Goal: Task Accomplishment & Management: Use online tool/utility

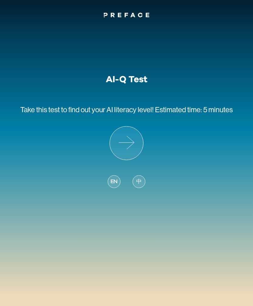
click at [128, 145] on icon at bounding box center [126, 143] width 33 height 33
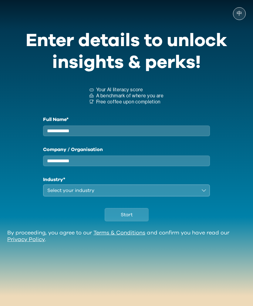
click at [178, 123] on label "Full Name*" at bounding box center [126, 119] width 167 height 7
click at [178, 126] on input "Full Name*" at bounding box center [126, 131] width 167 height 11
click at [185, 135] on input "Full Name*" at bounding box center [126, 131] width 167 height 11
click at [89, 136] on input "Full Name*" at bounding box center [126, 131] width 167 height 11
click at [94, 135] on input "Full Name*" at bounding box center [126, 131] width 167 height 11
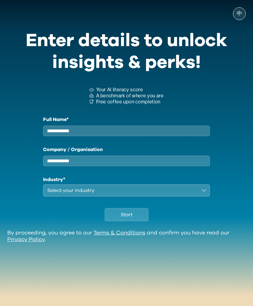
click at [94, 135] on input "Full Name*" at bounding box center [126, 131] width 167 height 11
click at [90, 136] on input "Full Name*" at bounding box center [126, 131] width 167 height 11
type input "**********"
click at [169, 162] on input "Company / Organisation" at bounding box center [126, 161] width 167 height 11
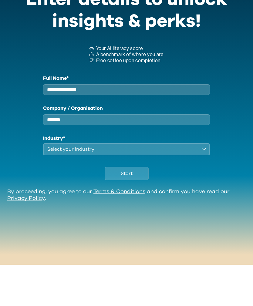
type input "*******"
click at [200, 185] on button "Select your industry" at bounding box center [126, 191] width 167 height 12
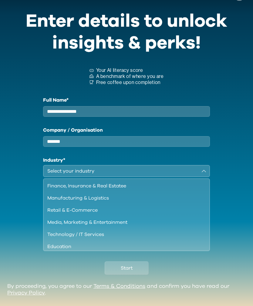
scroll to position [15, 0]
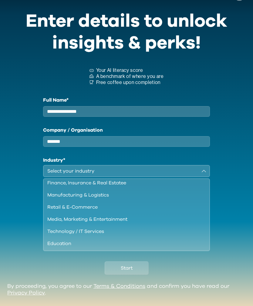
click at [203, 177] on button "Select your industry" at bounding box center [126, 171] width 167 height 12
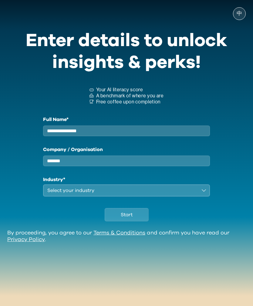
click at [135, 208] on button "Start" at bounding box center [127, 214] width 44 height 13
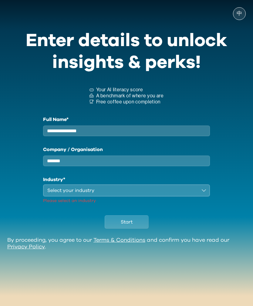
click at [203, 185] on button "Select your industry" at bounding box center [126, 191] width 167 height 12
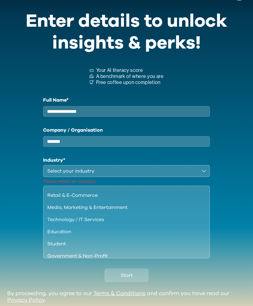
scroll to position [36, 0]
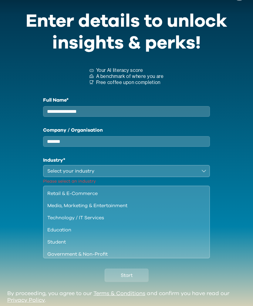
click at [136, 234] on div "Education" at bounding box center [122, 230] width 151 height 7
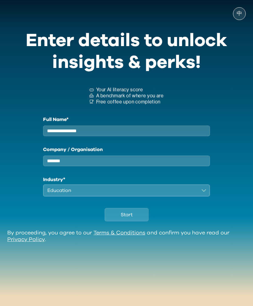
click at [132, 208] on button "Start" at bounding box center [127, 214] width 44 height 13
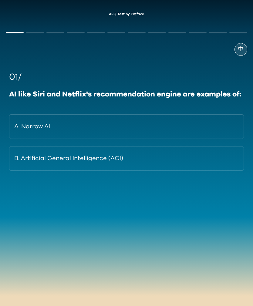
click at [177, 118] on button "A. Narrow AI" at bounding box center [126, 126] width 235 height 25
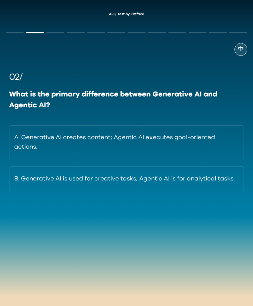
click at [185, 176] on button "B. Generative AI is used for creative tasks; Agentic AI is for analytical tasks." at bounding box center [126, 179] width 235 height 25
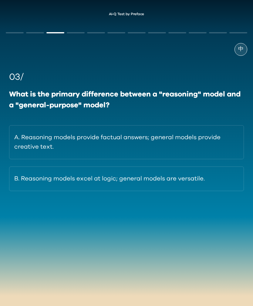
click at [212, 181] on button "B. Reasoning models excel at logic; general models are versatile." at bounding box center [126, 179] width 235 height 25
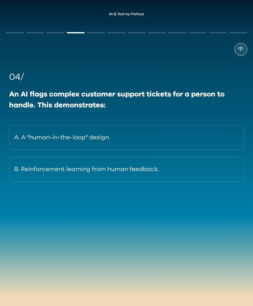
click at [204, 139] on button "A. A "human-in-the-loop" design." at bounding box center [126, 137] width 235 height 25
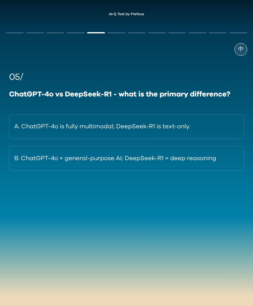
click at [200, 129] on button "A. ChatGPT-4o is fully multimodal; DeepSeek-R1 is text-only." at bounding box center [126, 126] width 235 height 25
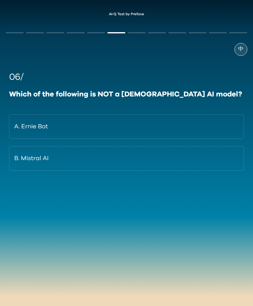
click at [192, 157] on button "B. Mistral AI" at bounding box center [126, 158] width 235 height 25
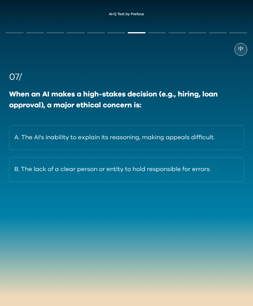
click at [221, 169] on button "B. The lack of a clear person or entity to hold responsible for errors." at bounding box center [126, 169] width 235 height 25
